Goal: Task Accomplishment & Management: Use online tool/utility

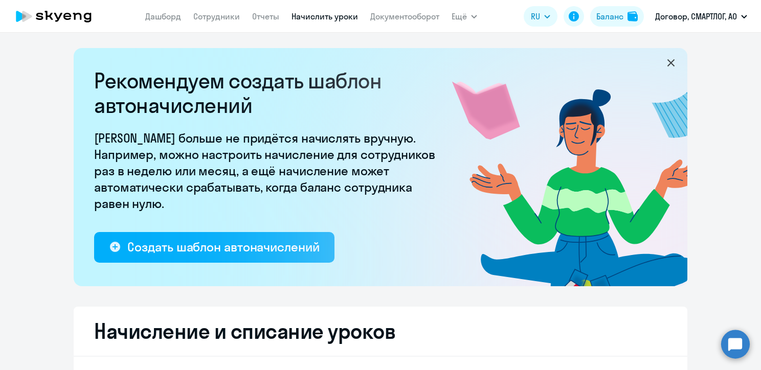
select select "10"
click at [323, 15] on link "Начислить уроки" at bounding box center [325, 16] width 67 height 10
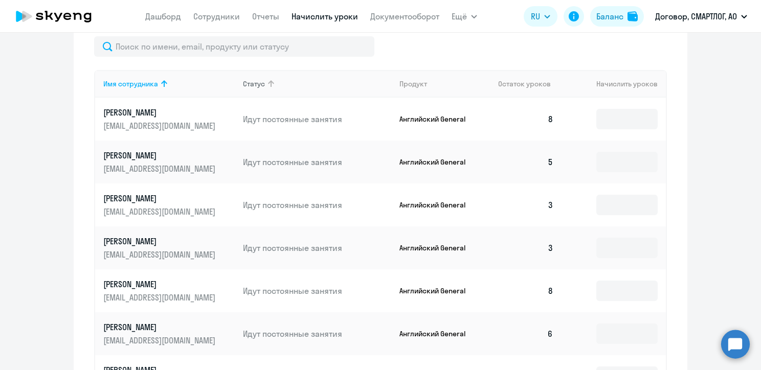
scroll to position [460, 0]
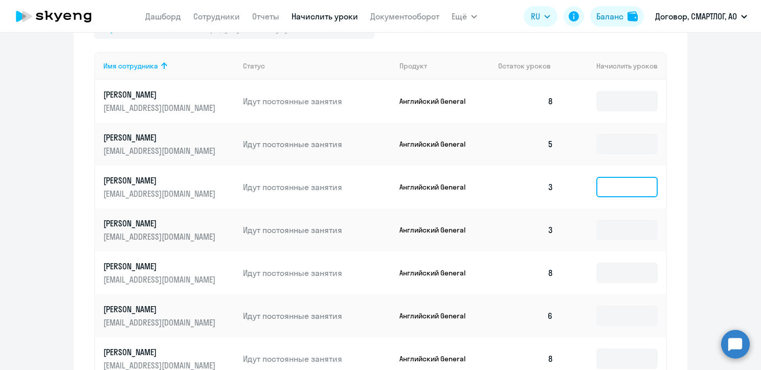
click at [597, 191] on input at bounding box center [627, 187] width 61 height 20
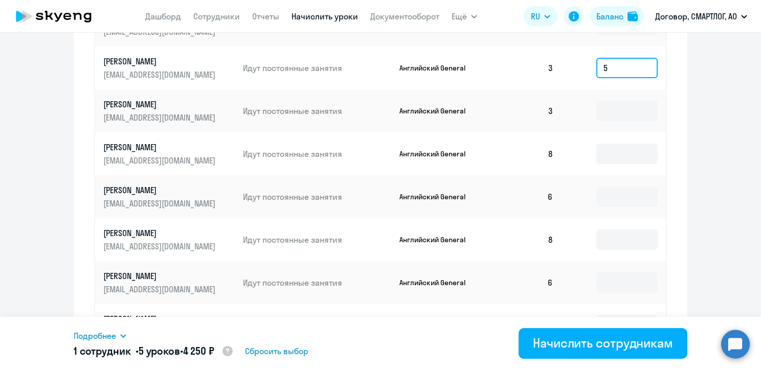
scroll to position [614, 0]
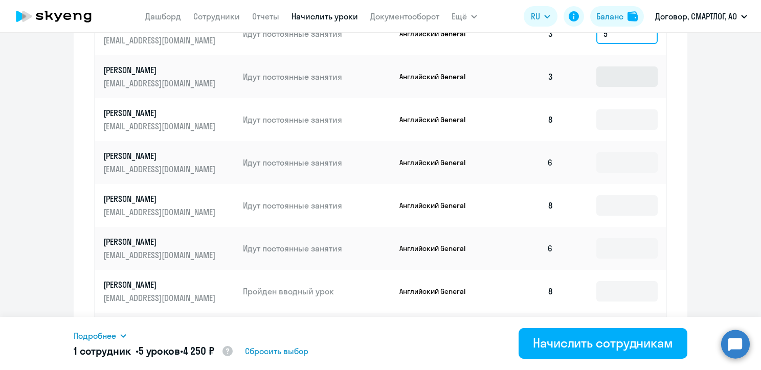
type input "5"
click at [613, 76] on input at bounding box center [627, 77] width 61 height 20
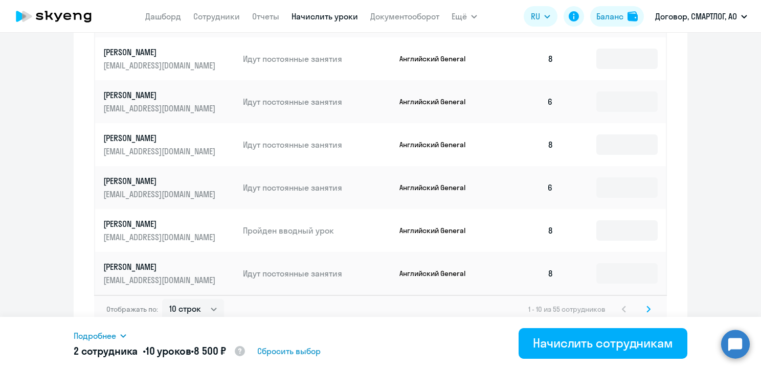
scroll to position [686, 0]
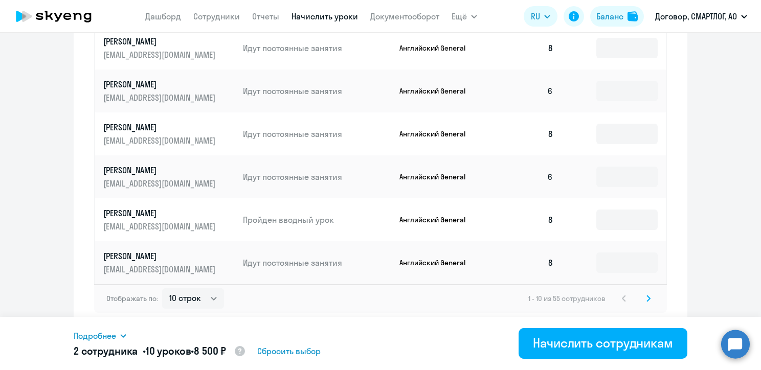
type input "5"
click at [647, 300] on icon at bounding box center [649, 298] width 4 height 7
click at [649, 301] on svg-icon at bounding box center [649, 299] width 12 height 12
click at [612, 174] on input at bounding box center [627, 177] width 61 height 20
type input "4"
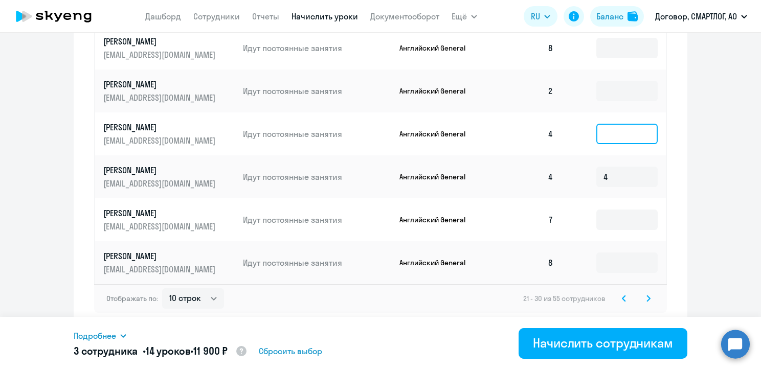
click at [612, 129] on input at bounding box center [627, 134] width 61 height 20
type input "4"
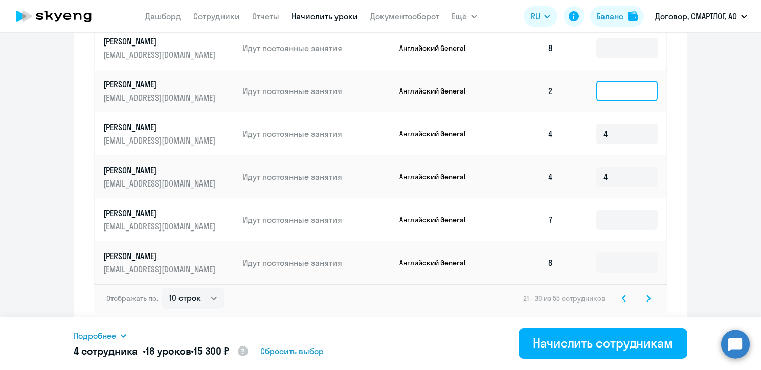
click at [608, 101] on input at bounding box center [627, 91] width 61 height 20
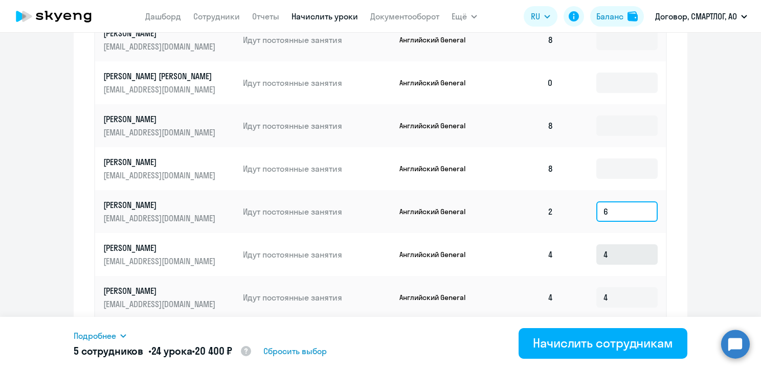
scroll to position [532, 0]
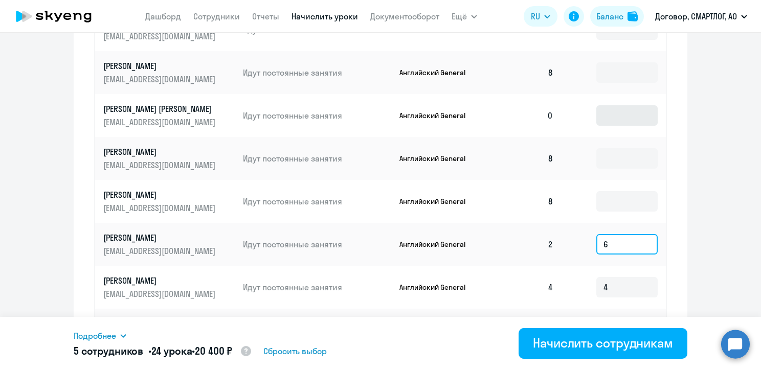
type input "6"
click at [609, 121] on input at bounding box center [627, 115] width 61 height 20
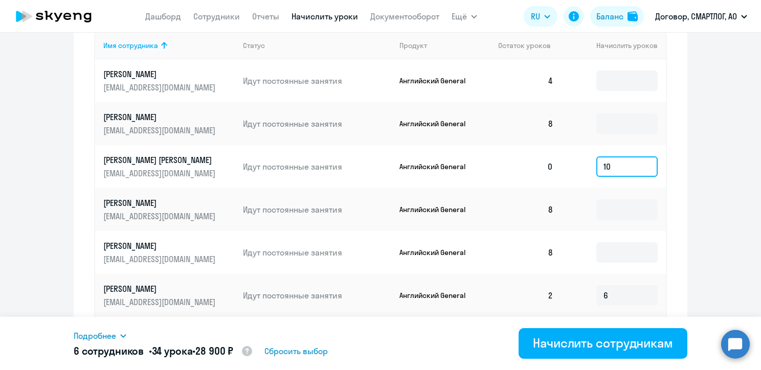
scroll to position [481, 0]
type input "10"
click at [618, 85] on input at bounding box center [627, 81] width 61 height 20
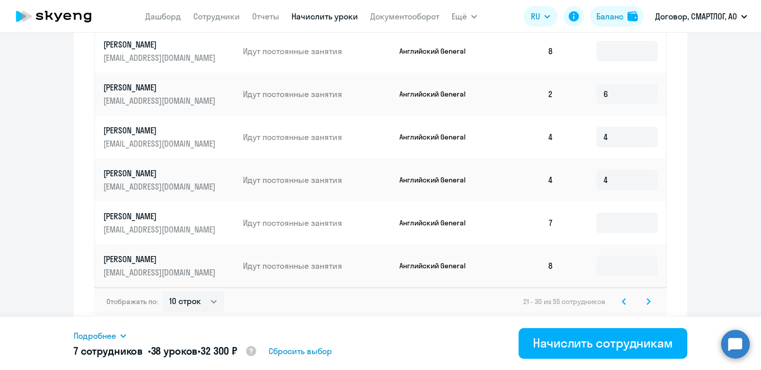
scroll to position [686, 0]
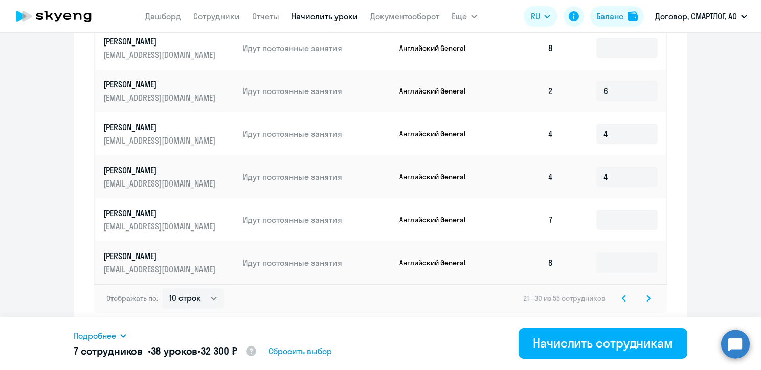
type input "4"
click at [647, 296] on svg-icon at bounding box center [649, 299] width 12 height 12
click at [624, 179] on input at bounding box center [627, 177] width 61 height 20
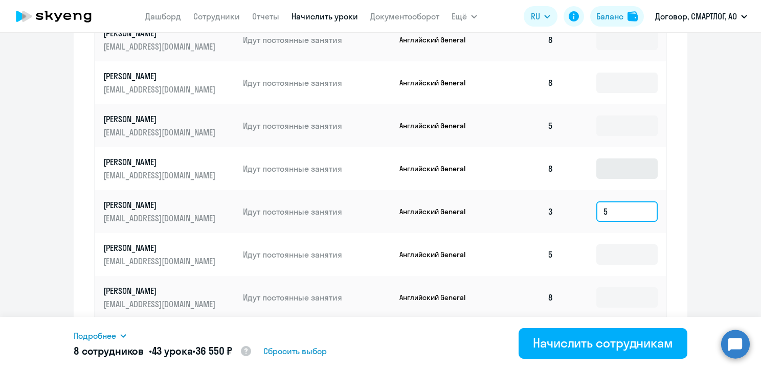
scroll to position [634, 0]
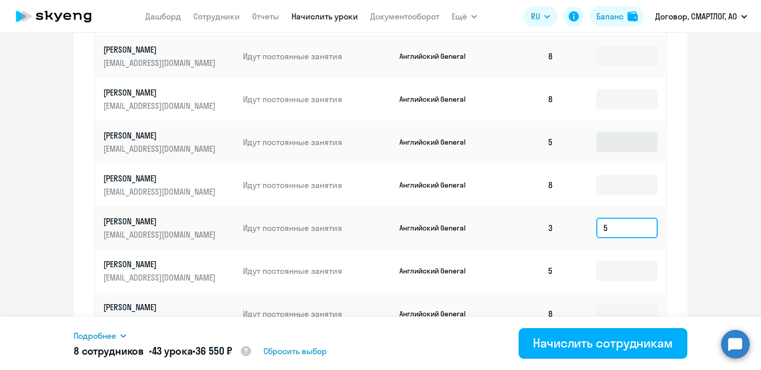
type input "5"
click at [603, 148] on input at bounding box center [627, 142] width 61 height 20
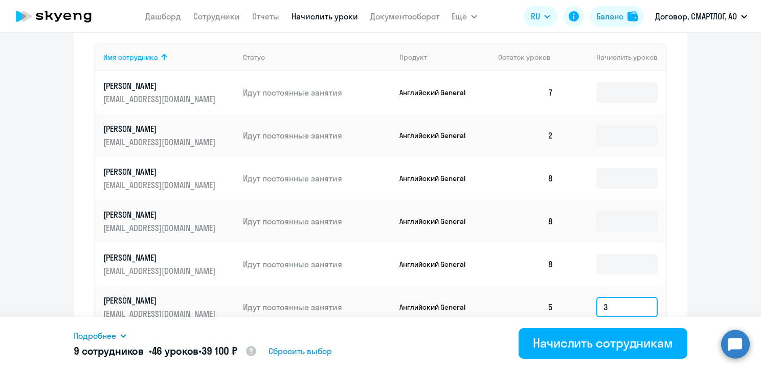
scroll to position [430, 0]
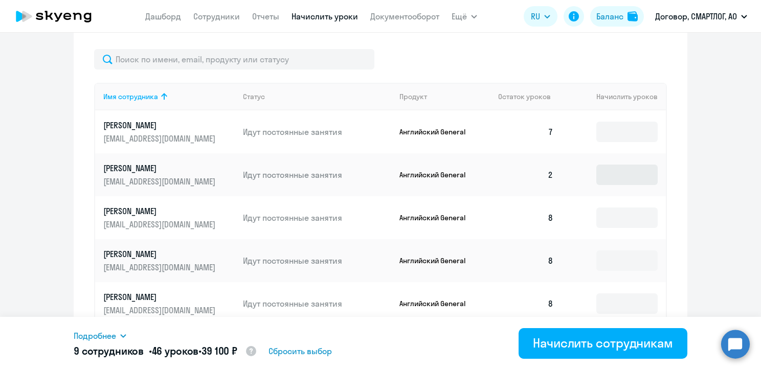
type input "3"
click at [619, 176] on input at bounding box center [627, 175] width 61 height 20
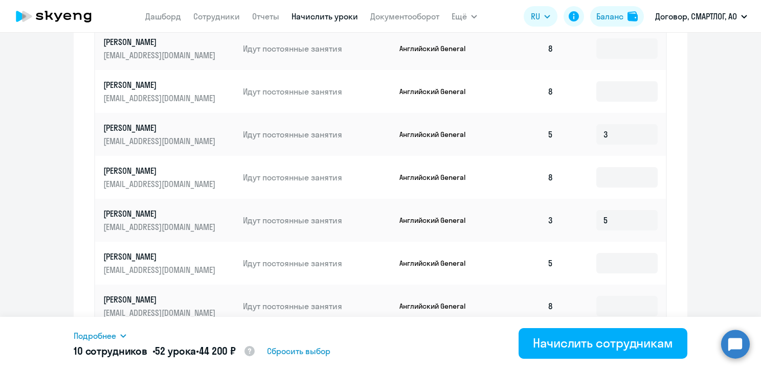
scroll to position [686, 0]
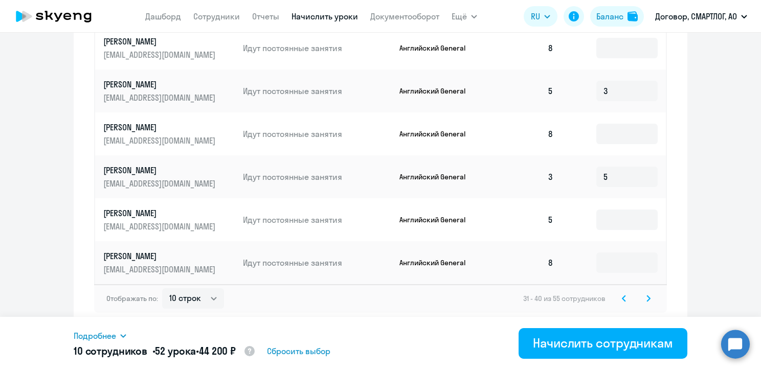
type input "6"
click at [643, 302] on svg-icon at bounding box center [649, 299] width 12 height 12
click at [608, 222] on input at bounding box center [627, 220] width 61 height 20
type input "4"
click at [604, 178] on input at bounding box center [627, 177] width 61 height 20
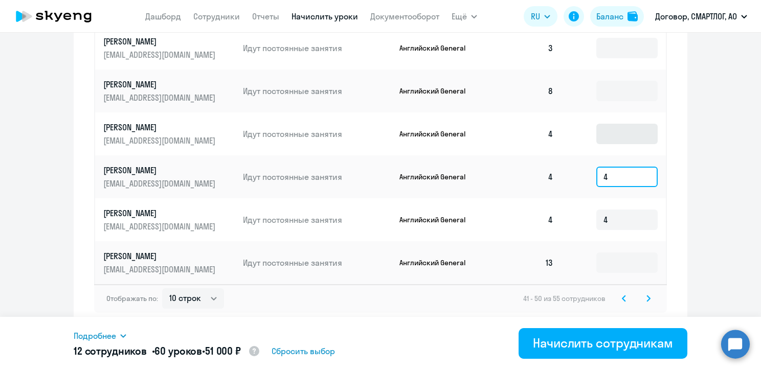
type input "4"
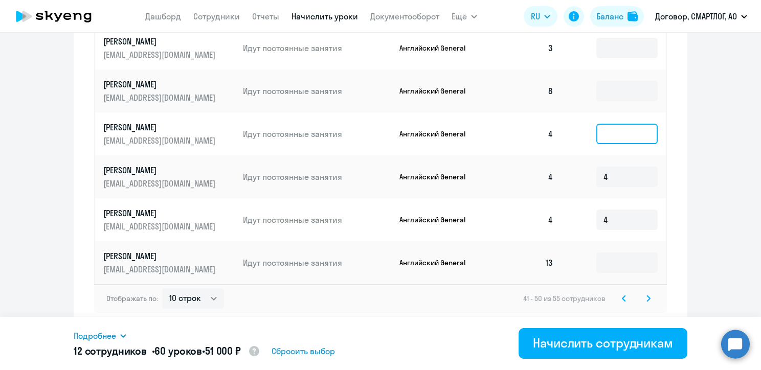
click at [608, 137] on input at bounding box center [627, 134] width 61 height 20
type input "4"
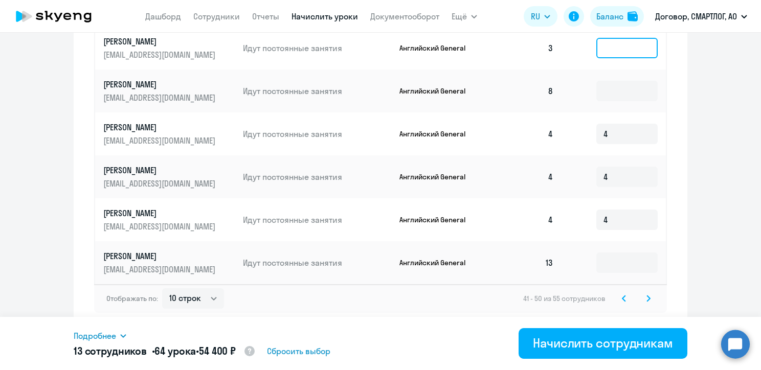
click at [610, 51] on input at bounding box center [627, 48] width 61 height 20
type input "5"
click at [647, 297] on icon at bounding box center [649, 298] width 4 height 7
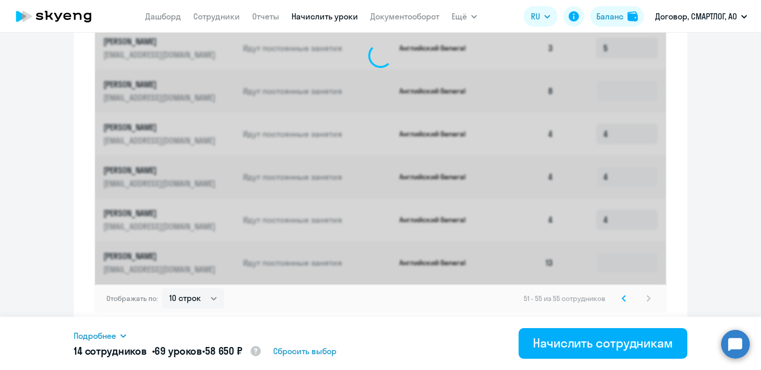
scroll to position [471, 0]
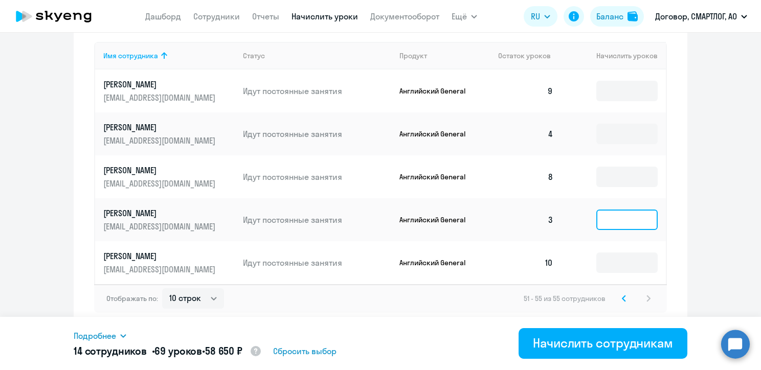
click at [620, 224] on input at bounding box center [627, 220] width 61 height 20
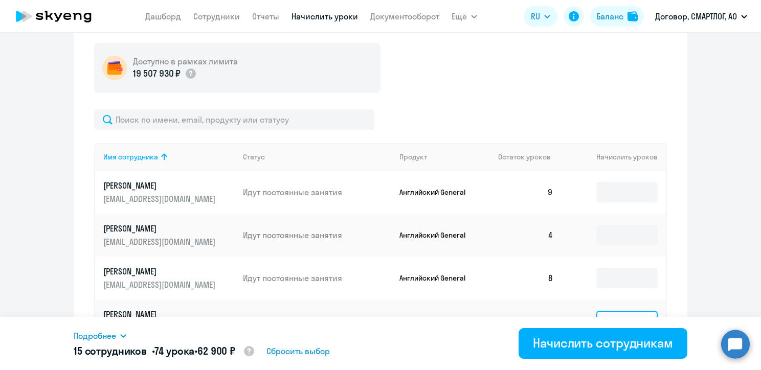
scroll to position [368, 0]
type input "5"
click at [615, 235] on input at bounding box center [627, 236] width 61 height 20
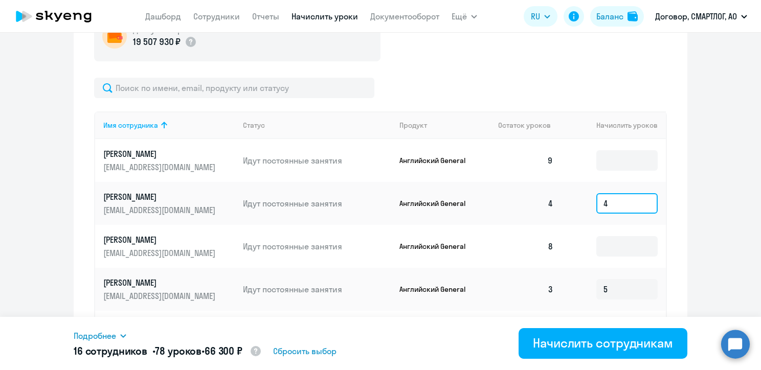
scroll to position [471, 0]
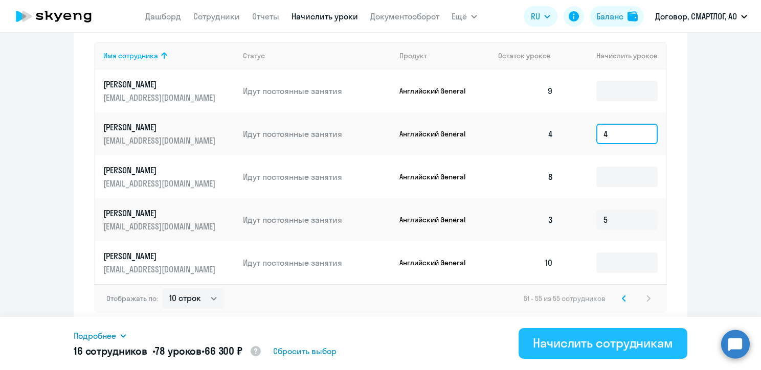
type input "4"
click at [614, 348] on div "Начислить сотрудникам" at bounding box center [603, 343] width 140 height 16
